Goal: Check status: Check status

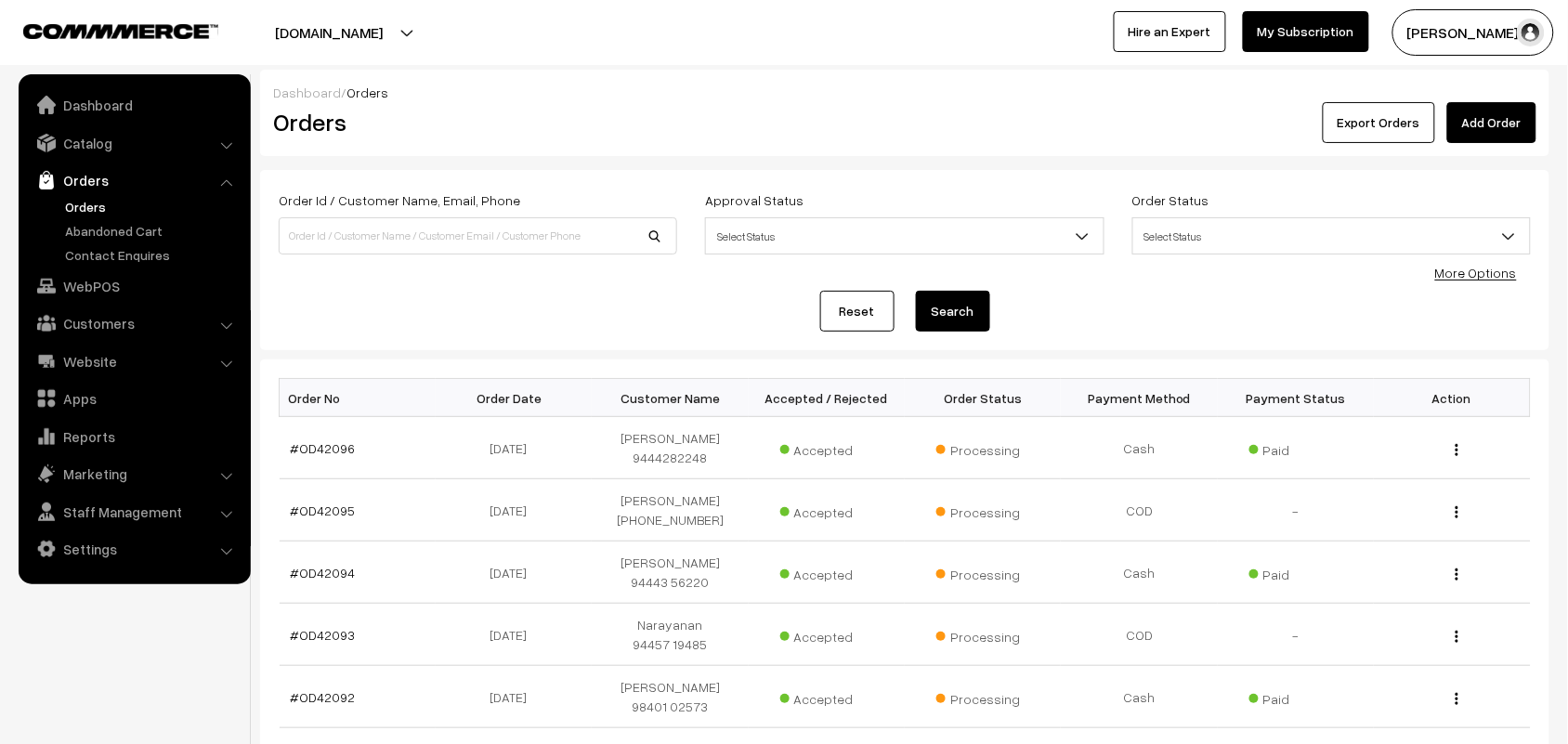
click at [84, 201] on link "Orders" at bounding box center [152, 206] width 184 height 20
click at [84, 200] on link "Orders" at bounding box center [152, 206] width 184 height 20
click at [90, 203] on link "Orders" at bounding box center [152, 206] width 184 height 20
click at [60, 205] on link "Orders" at bounding box center [152, 206] width 184 height 20
